Goal: Task Accomplishment & Management: Manage account settings

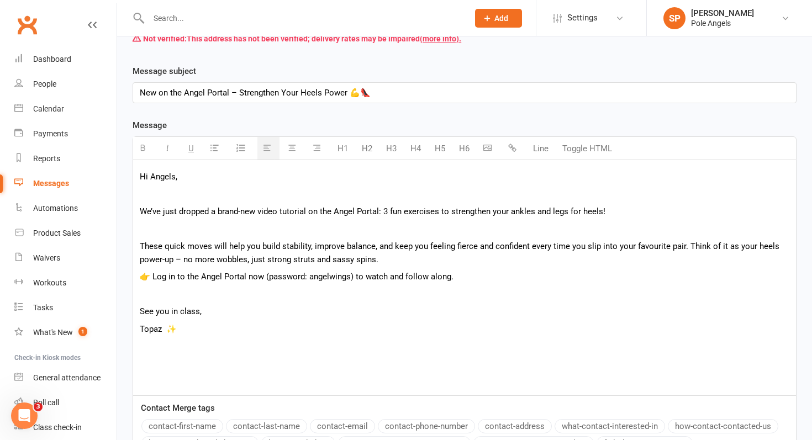
click at [220, 227] on p at bounding box center [465, 228] width 650 height 13
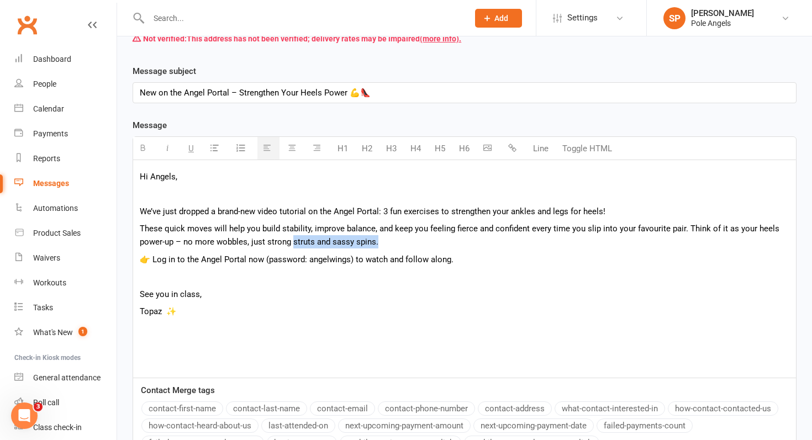
drag, startPoint x: 378, startPoint y: 242, endPoint x: 294, endPoint y: 246, distance: 84.1
click at [294, 246] on p "These quick moves will help you build stability, improve balance, and keep you …" at bounding box center [465, 235] width 650 height 27
click at [185, 277] on p at bounding box center [465, 276] width 650 height 13
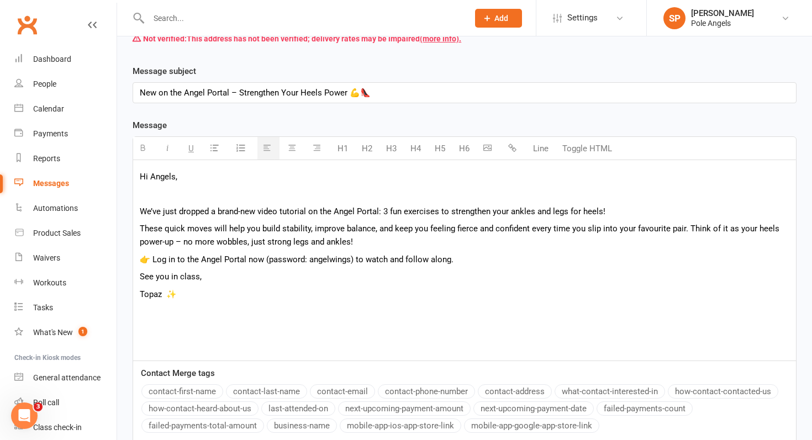
click at [178, 200] on p at bounding box center [465, 193] width 650 height 13
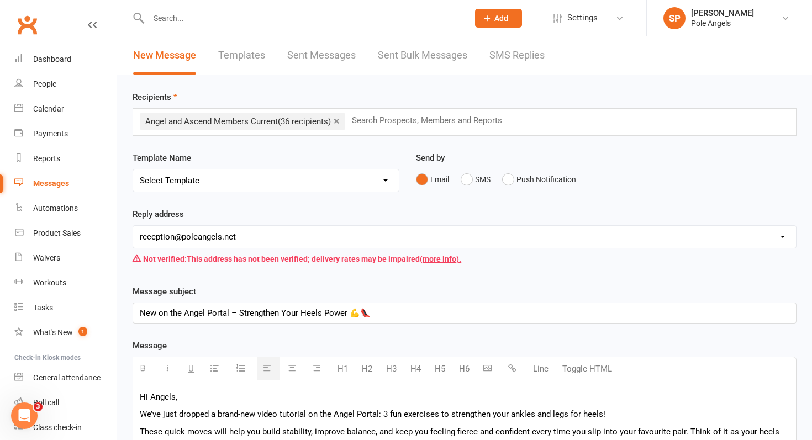
click at [377, 123] on input "text" at bounding box center [432, 120] width 162 height 14
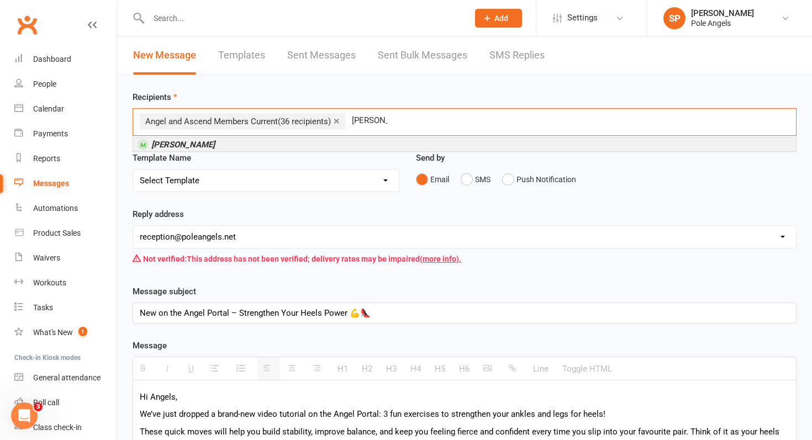
type input "[PERSON_NAME]"
click at [189, 150] on li "[PERSON_NAME]" at bounding box center [464, 145] width 663 height 14
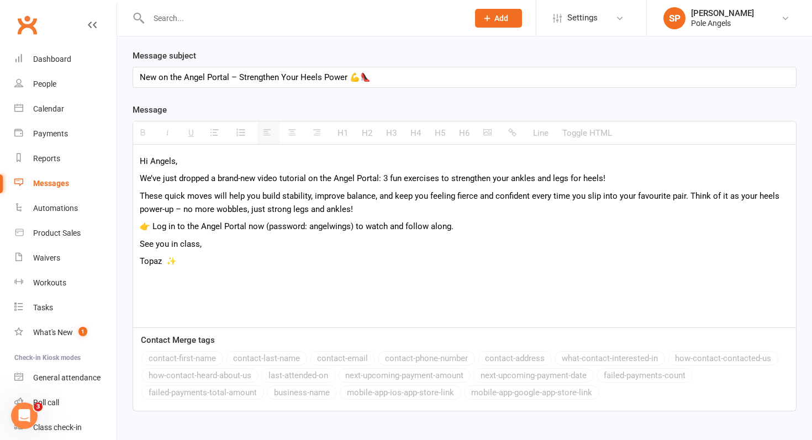
scroll to position [307, 0]
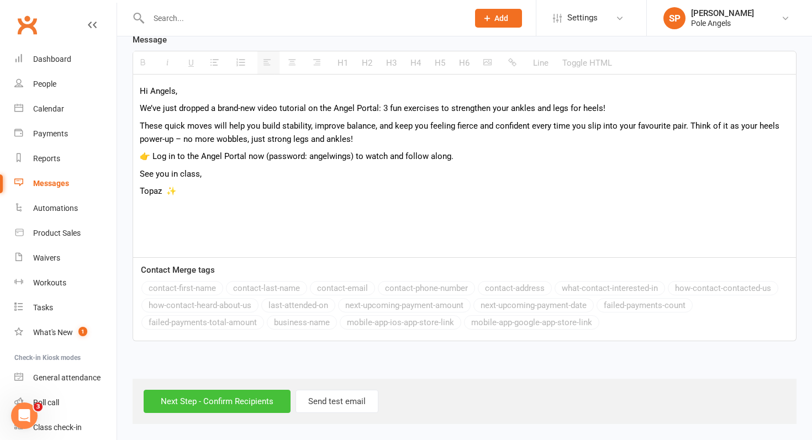
click at [250, 404] on input "Next Step - Confirm Recipients" at bounding box center [217, 401] width 147 height 23
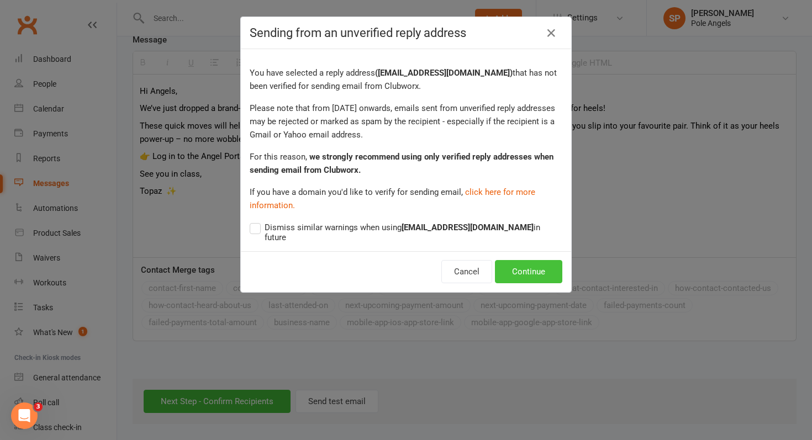
click at [537, 261] on button "Continue" at bounding box center [528, 271] width 67 height 23
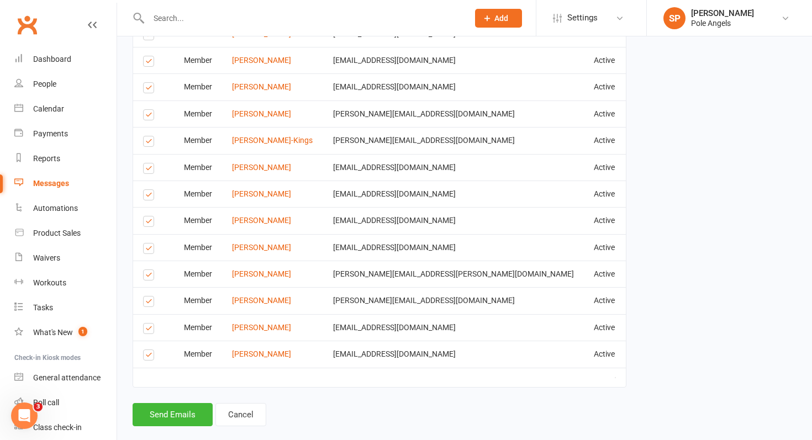
scroll to position [1095, 0]
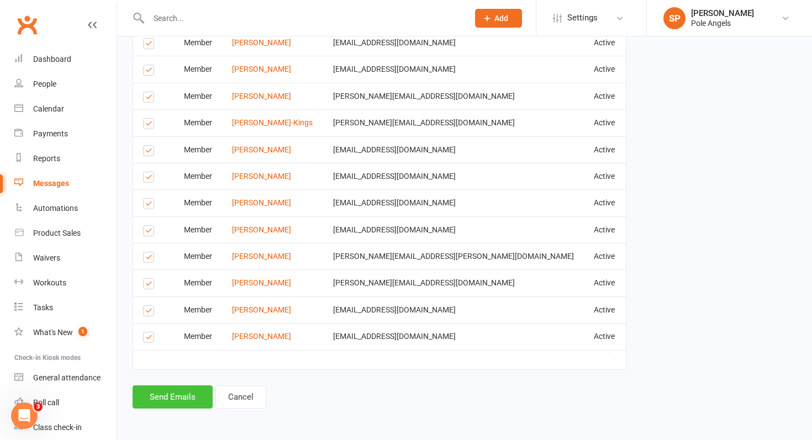
click at [172, 397] on button "Send Emails" at bounding box center [173, 397] width 80 height 23
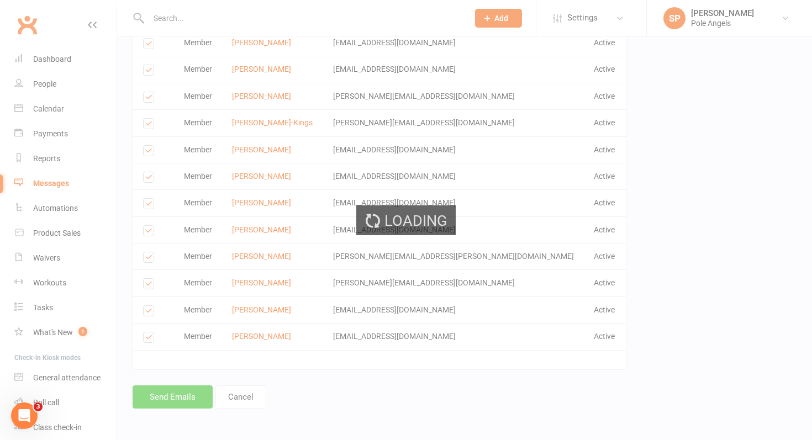
scroll to position [1090, 0]
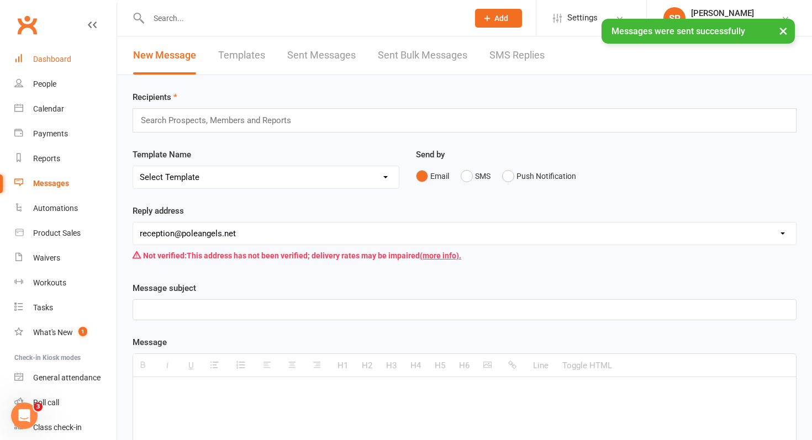
click at [63, 60] on div "Dashboard" at bounding box center [52, 59] width 38 height 9
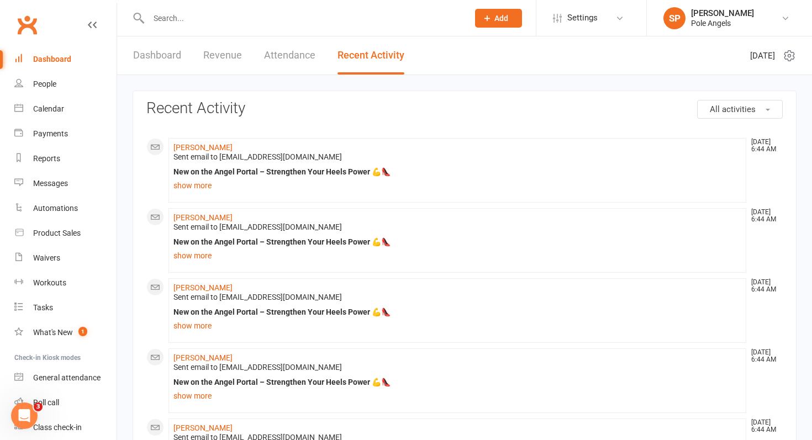
click at [213, 4] on div at bounding box center [297, 18] width 328 height 36
click at [169, 19] on input "text" at bounding box center [302, 17] width 315 height 15
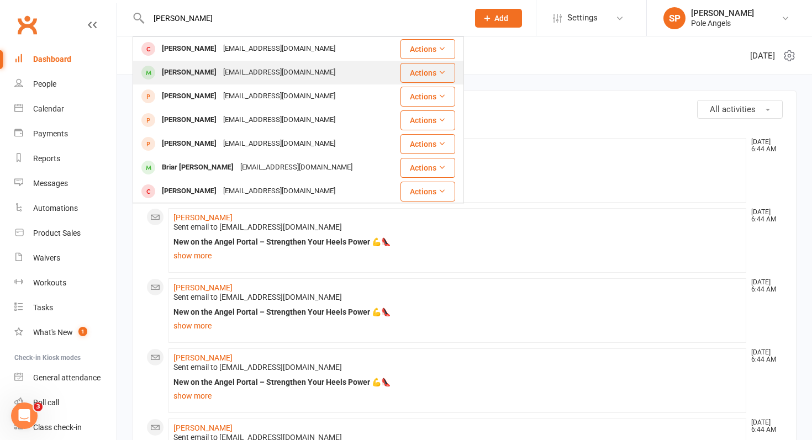
type input "[PERSON_NAME]"
click at [177, 77] on div "[PERSON_NAME]" at bounding box center [189, 73] width 61 height 16
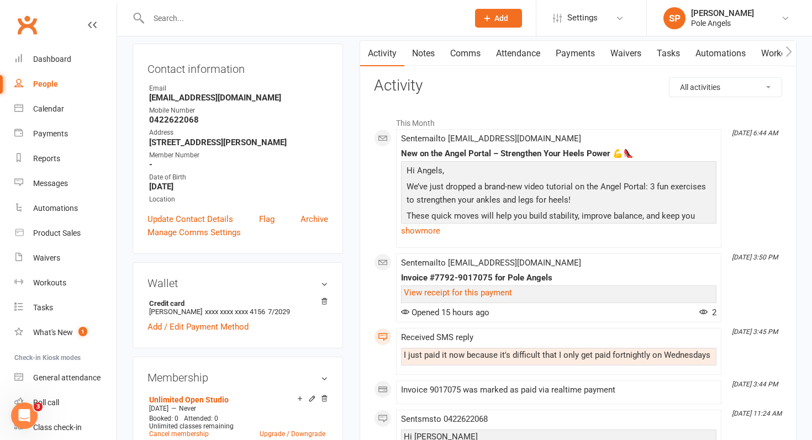
scroll to position [111, 0]
click at [65, 58] on div "Dashboard" at bounding box center [52, 59] width 38 height 9
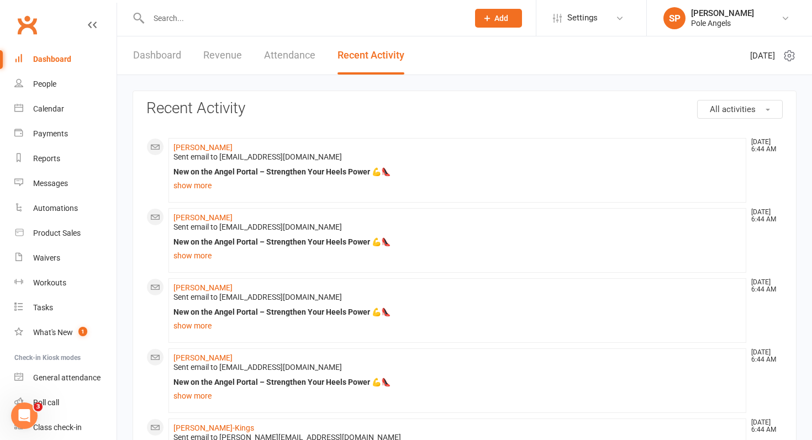
click at [181, 14] on input "text" at bounding box center [302, 17] width 315 height 15
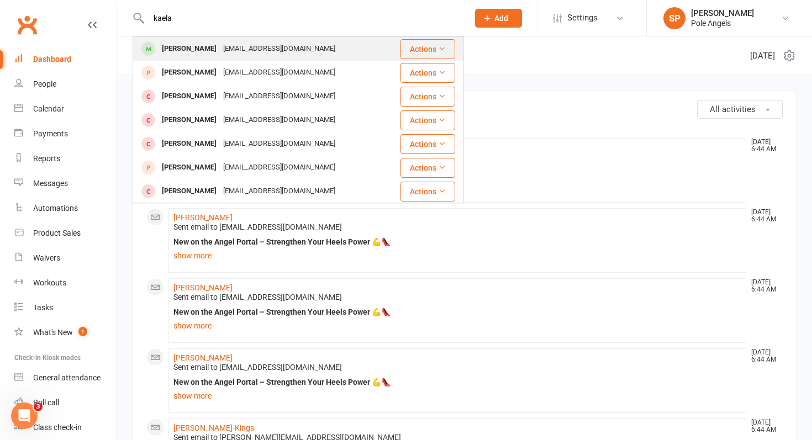
type input "kaela"
click at [171, 50] on div "[PERSON_NAME]" at bounding box center [189, 49] width 61 height 16
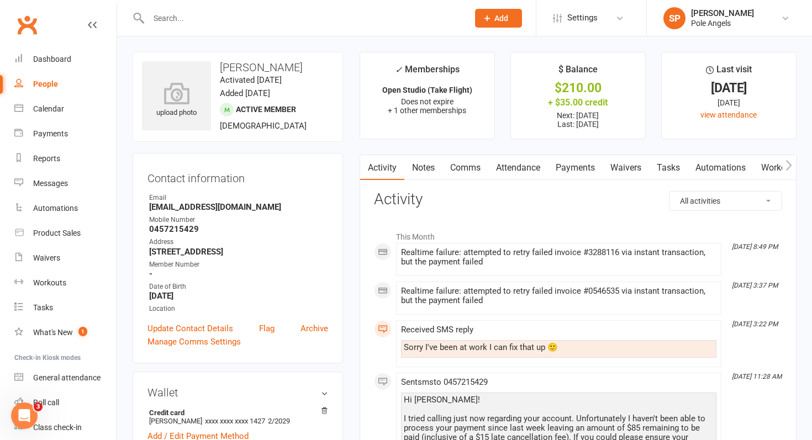
click at [567, 161] on link "Payments" at bounding box center [575, 167] width 55 height 25
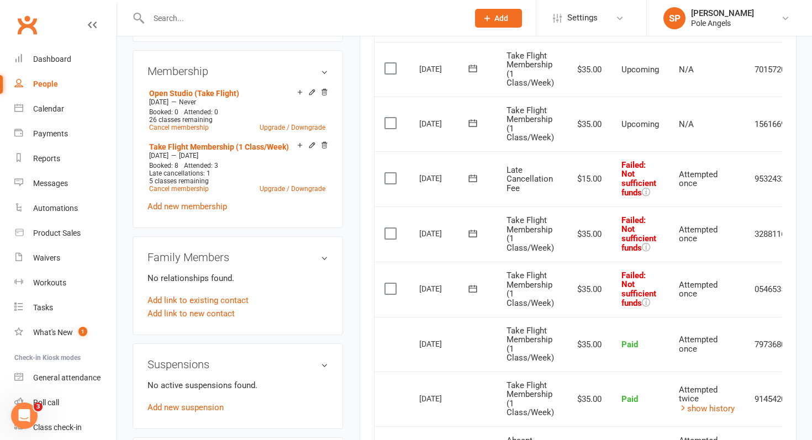
scroll to position [0, 49]
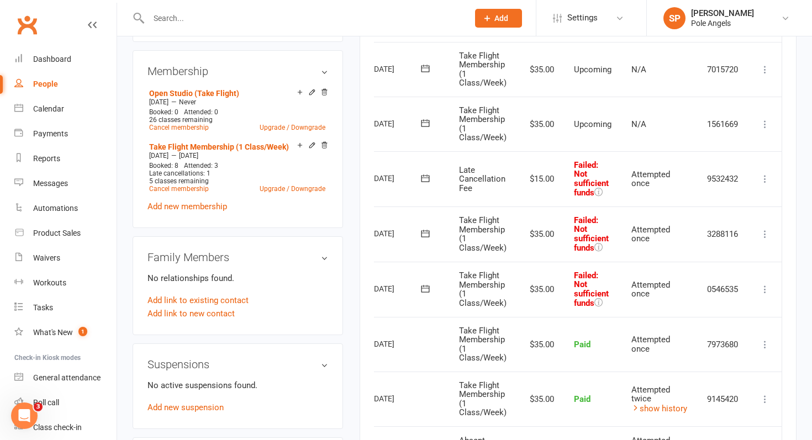
click at [765, 287] on icon at bounding box center [765, 289] width 11 height 11
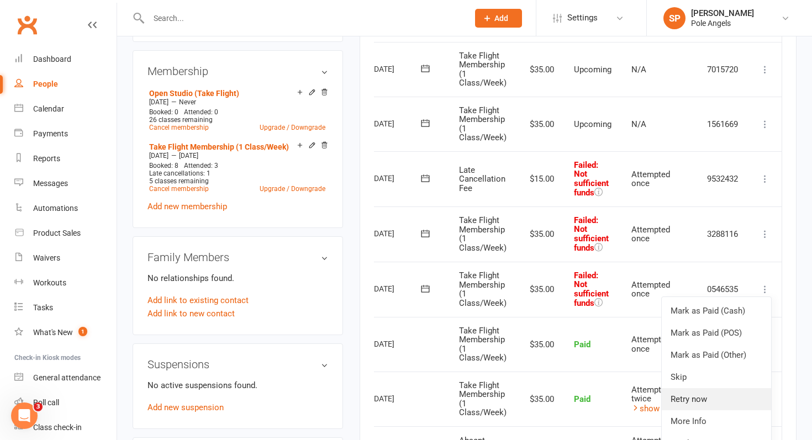
click at [678, 398] on link "Retry now" at bounding box center [716, 399] width 109 height 22
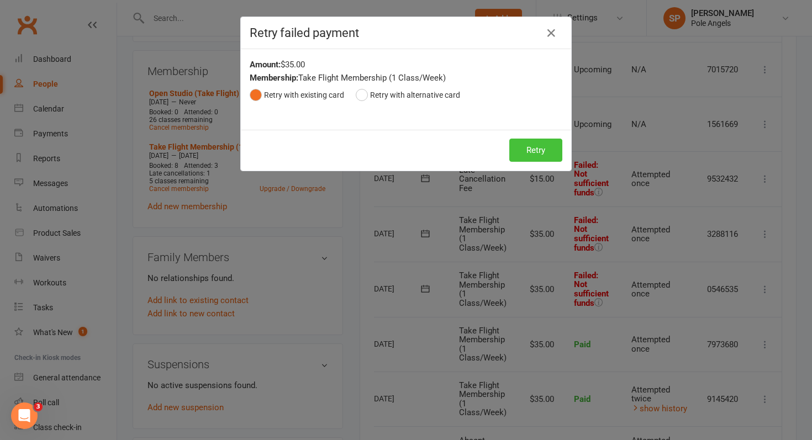
click at [532, 154] on button "Retry" at bounding box center [535, 150] width 53 height 23
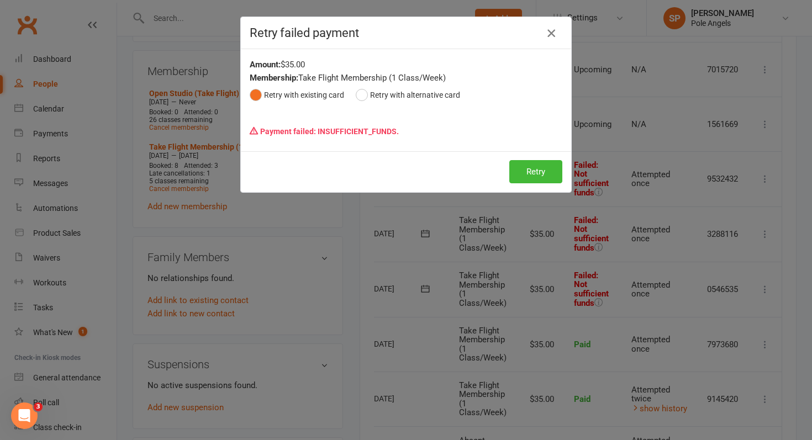
click at [556, 36] on icon "button" at bounding box center [551, 33] width 13 height 13
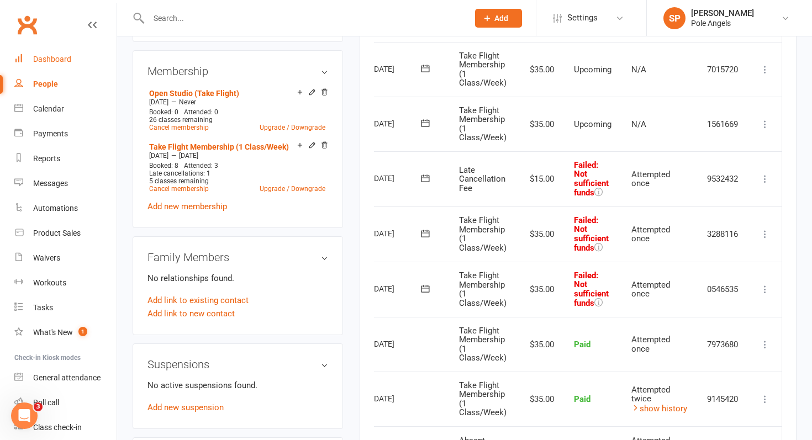
click at [59, 58] on div "Dashboard" at bounding box center [52, 59] width 38 height 9
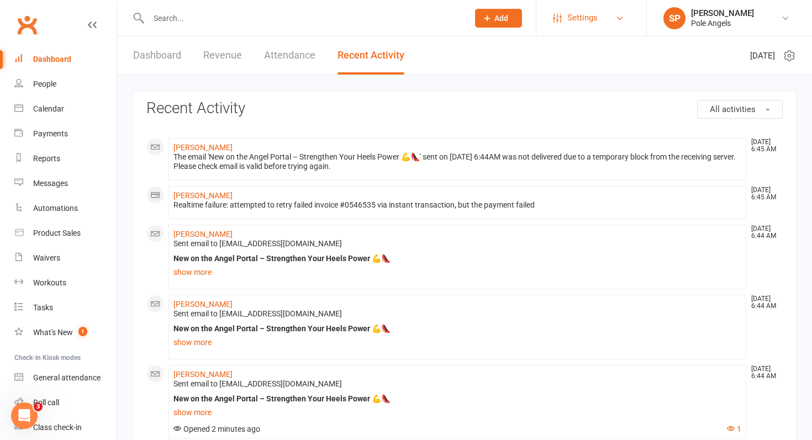
click at [583, 16] on span "Settings" at bounding box center [582, 18] width 30 height 25
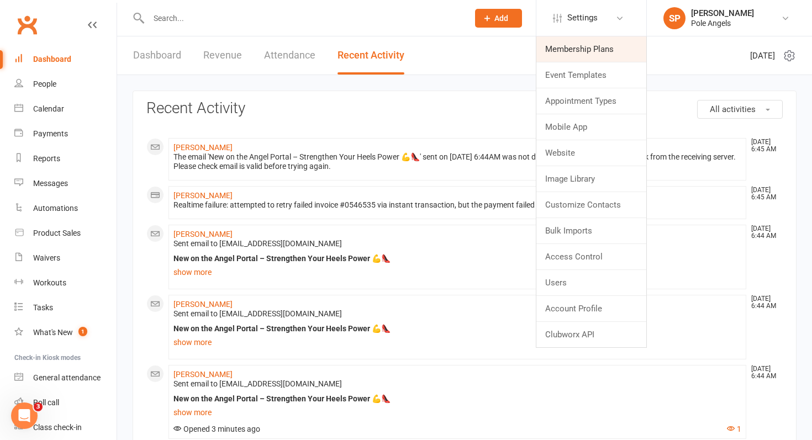
click at [565, 52] on link "Membership Plans" at bounding box center [592, 48] width 110 height 25
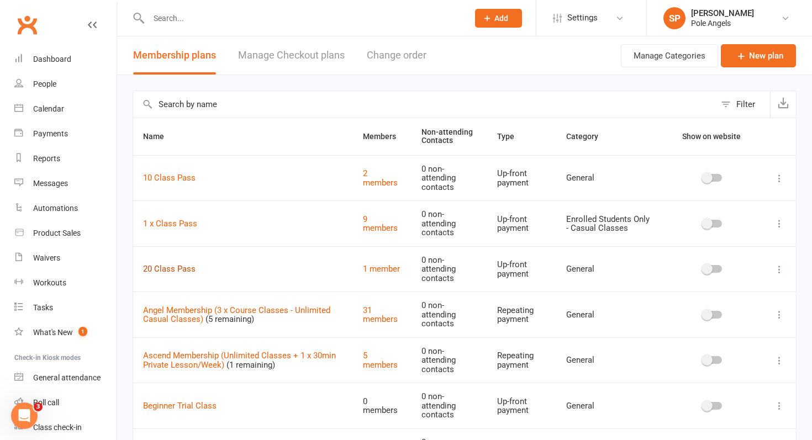
click at [164, 271] on link "20 Class Pass" at bounding box center [169, 269] width 52 height 10
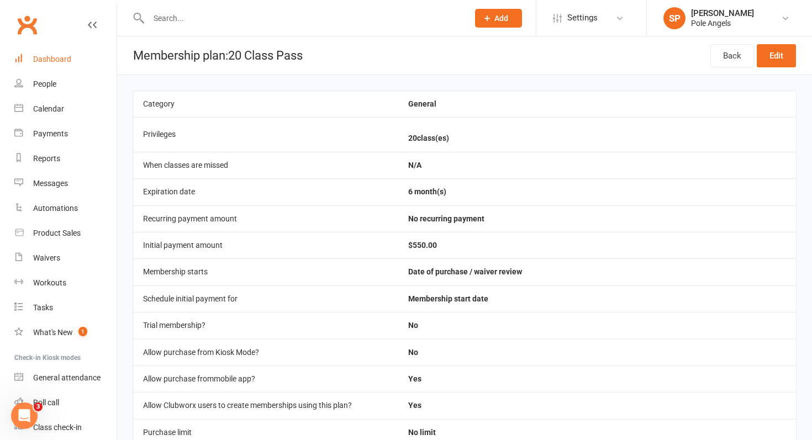
click at [34, 56] on div "Dashboard" at bounding box center [52, 59] width 38 height 9
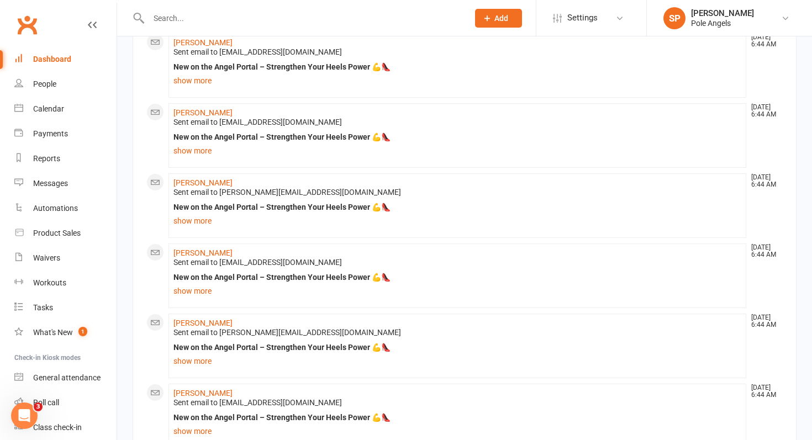
scroll to position [1121, 0]
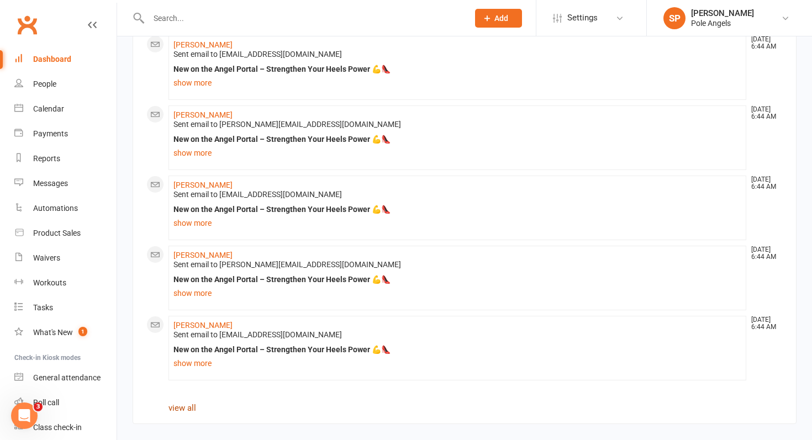
click at [186, 406] on link "view all" at bounding box center [183, 408] width 28 height 10
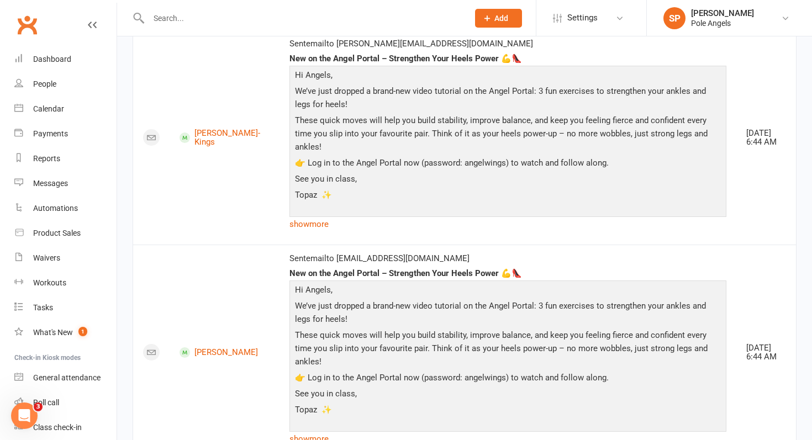
scroll to position [1056, 0]
